Goal: Complete application form

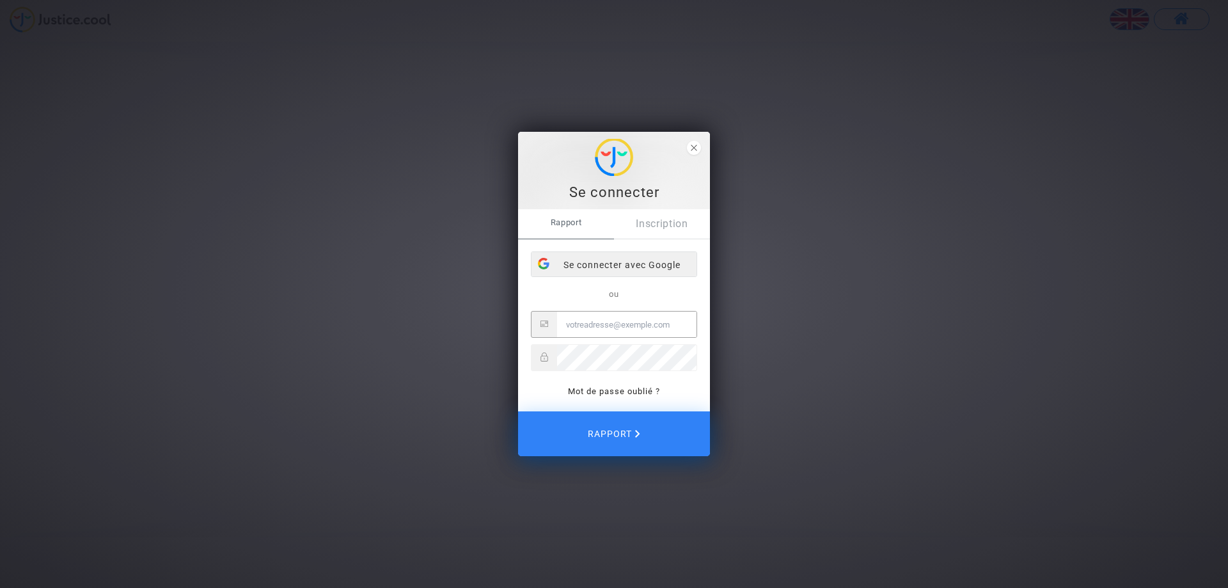
click at [647, 262] on font "Se connecter avec Google" at bounding box center [621, 265] width 117 height 10
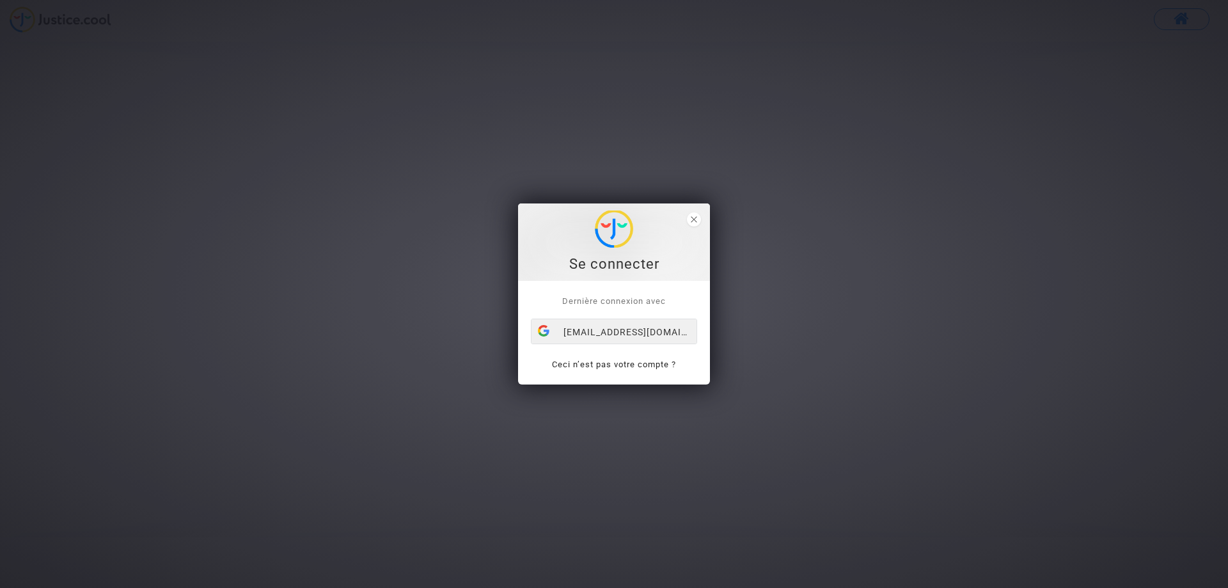
click at [628, 334] on div "[EMAIL_ADDRESS][DOMAIN_NAME]" at bounding box center [613, 332] width 165 height 26
click at [697, 218] on icon "close" at bounding box center [694, 219] width 6 height 6
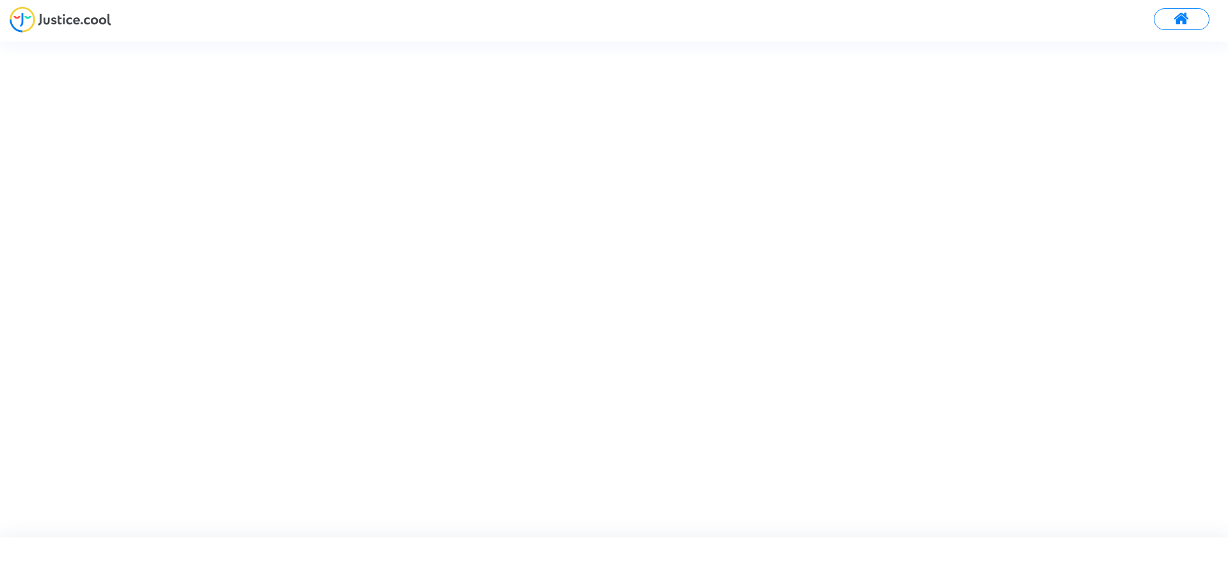
click at [1184, 16] on span at bounding box center [1182, 19] width 16 height 17
click at [805, 308] on div "Se connecter Dernière connexion avec jupama1964@gmail.com Ceci n’est pas votre …" at bounding box center [614, 294] width 1228 height 588
click at [1206, 15] on div "Se connecter Dernière connexion avec jupama1964@gmail.com Ceci n’est pas votre …" at bounding box center [614, 294] width 1228 height 588
click at [661, 291] on div "[EMAIL_ADDRESS][DOMAIN_NAME]" at bounding box center [671, 293] width 166 height 26
click at [712, 325] on link "Ceci n’est pas votre compte ?" at bounding box center [672, 325] width 124 height 10
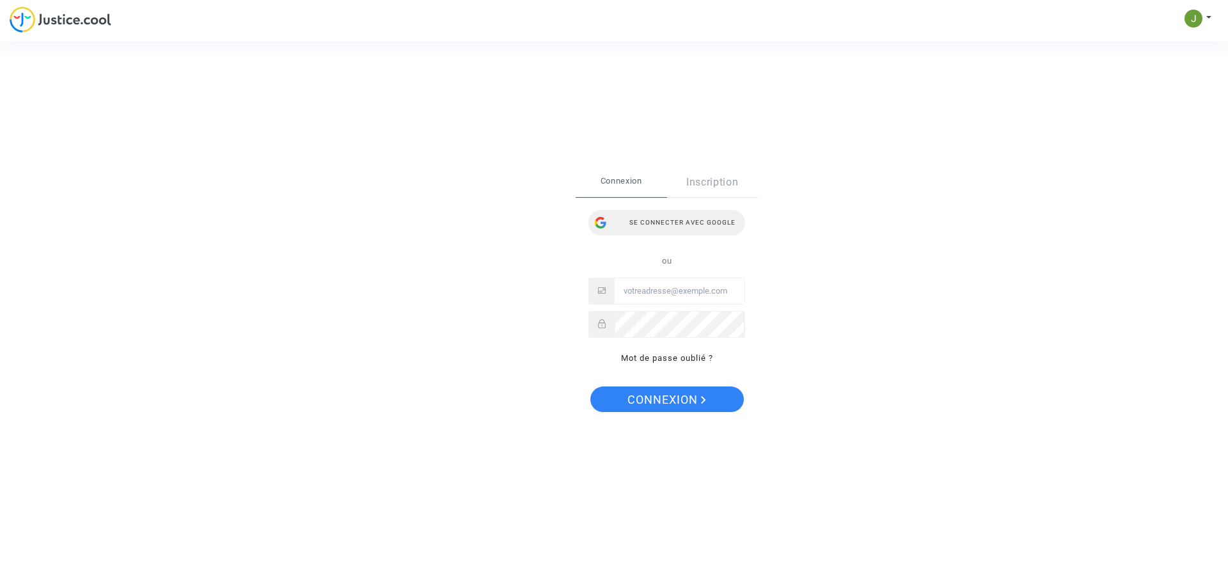
click at [677, 221] on div "Se connecter avec Google" at bounding box center [666, 223] width 157 height 26
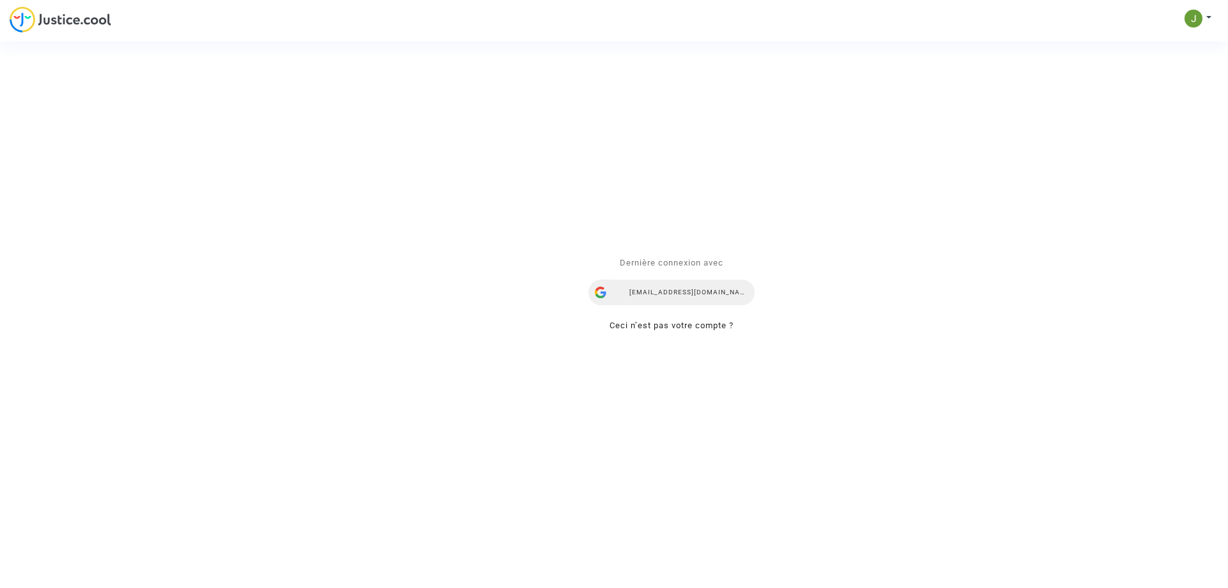
click at [668, 289] on div "[EMAIL_ADDRESS][DOMAIN_NAME]" at bounding box center [671, 293] width 166 height 26
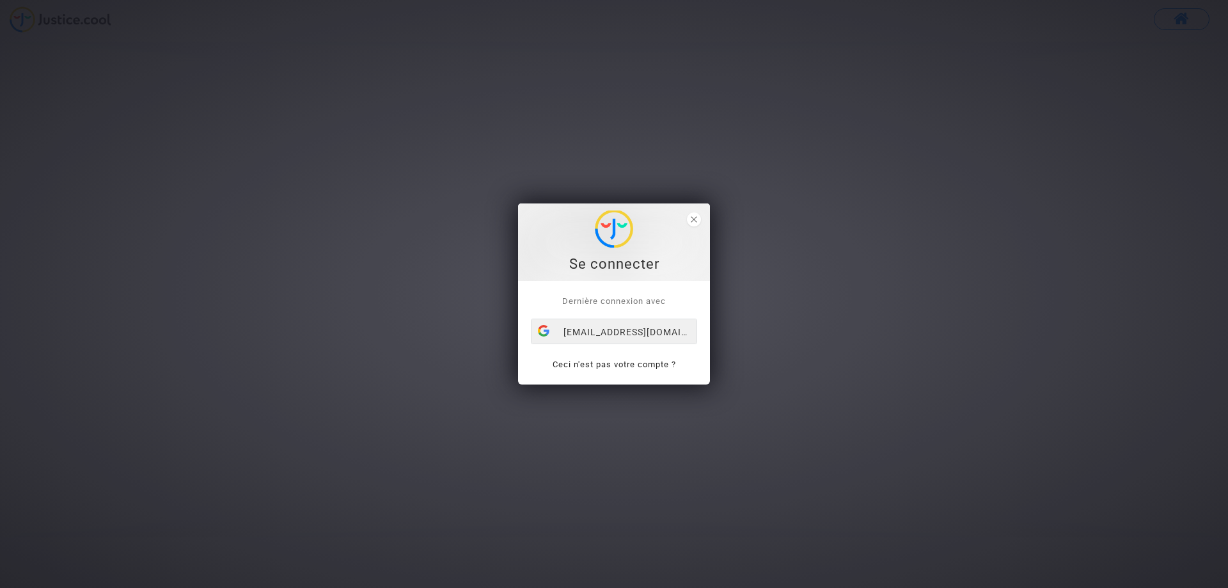
click at [604, 327] on font "[EMAIL_ADDRESS][DOMAIN_NAME]" at bounding box center [643, 332] width 160 height 10
click at [697, 220] on span "close" at bounding box center [694, 219] width 14 height 14
